Goal: Information Seeking & Learning: Find contact information

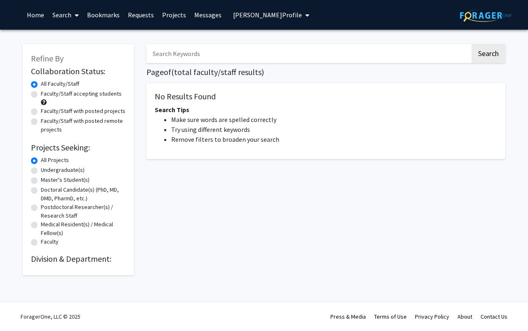
type input "psychology"
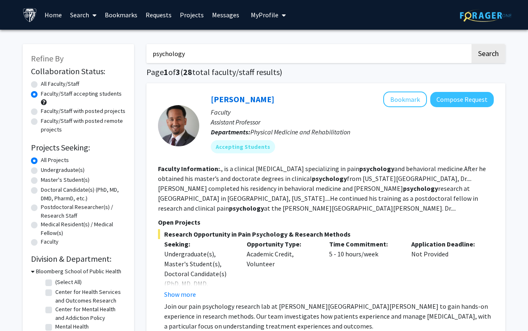
drag, startPoint x: 200, startPoint y: 51, endPoint x: 138, endPoint y: 51, distance: 61.9
type input "eating disorders"
click at [471, 44] on button "Search" at bounding box center [488, 53] width 34 height 19
radio input "true"
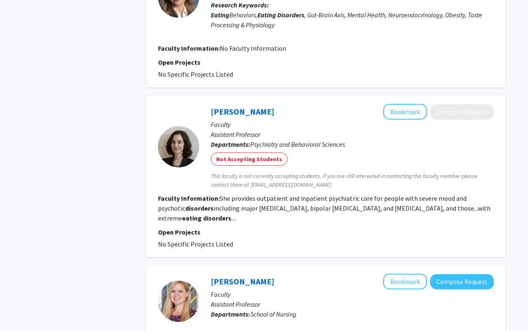
scroll to position [1113, 0]
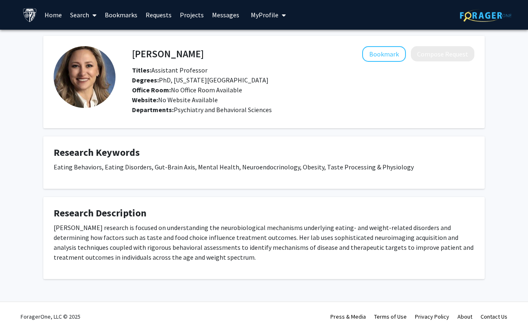
scroll to position [64, 0]
